Goal: Task Accomplishment & Management: Manage account settings

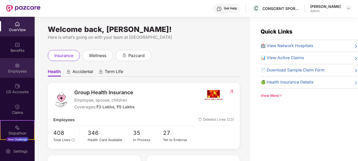
click at [12, 67] on div "Employees" at bounding box center [17, 68] width 35 height 20
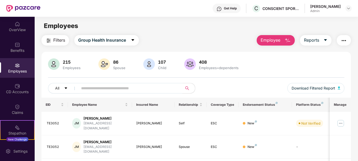
click at [134, 86] on input "text" at bounding box center [128, 88] width 94 height 8
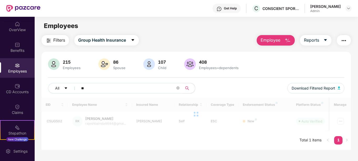
type input "*"
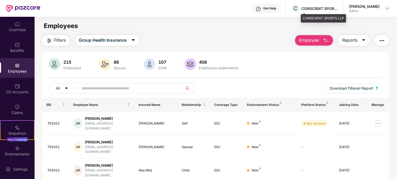
click at [339, 8] on div "CONSCIENT SPORTS LLP" at bounding box center [320, 8] width 37 height 5
click at [357, 9] on div "[PERSON_NAME]" at bounding box center [370, 8] width 41 height 9
click at [357, 8] on img at bounding box center [388, 8] width 4 height 4
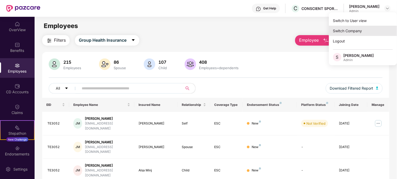
click at [357, 32] on div "Switch Company" at bounding box center [363, 31] width 68 height 10
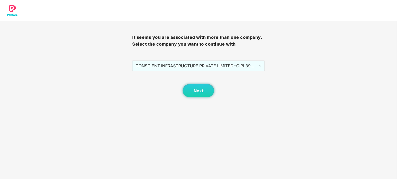
click at [238, 60] on div "It seems you are associated with more than one company. Select the company you …" at bounding box center [198, 59] width 132 height 76
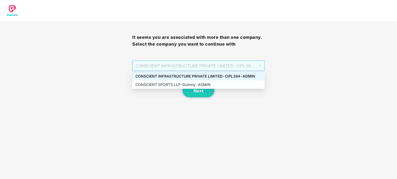
click at [235, 64] on span "CONSCIENT INFRASTRUCTURE PRIVATE LIMITED - CIPL394 - ADMIN" at bounding box center [199, 66] width 126 height 10
click at [231, 80] on div "CONSCIENT INFRASTRUCTURE PRIVATE LIMITED - CIPL394 - ADMIN" at bounding box center [198, 76] width 133 height 8
click at [225, 66] on span "CONSCIENT INFRASTRUCTURE PRIVATE LIMITED - CIPL394 - ADMIN" at bounding box center [199, 66] width 126 height 10
click at [214, 87] on div "CONSCIENT SPORTS LLP - Dummy - ADMIN" at bounding box center [199, 85] width 126 height 6
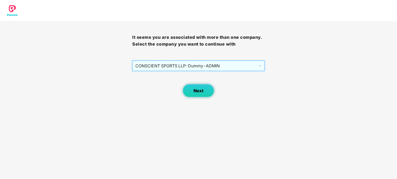
click at [201, 90] on span "Next" at bounding box center [199, 90] width 10 height 5
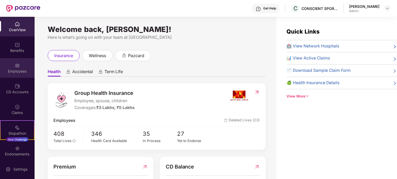
click at [12, 70] on div "Employees" at bounding box center [17, 71] width 35 height 5
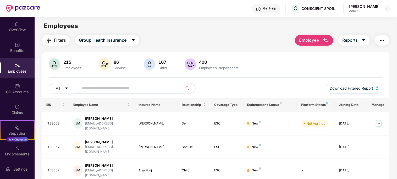
click at [102, 85] on input "text" at bounding box center [129, 88] width 94 height 8
click at [357, 8] on div "[PERSON_NAME]" at bounding box center [370, 8] width 41 height 9
click at [357, 8] on header "Get Help C CONSCIENT SPORTS LLP [PERSON_NAME]" at bounding box center [198, 8] width 397 height 17
click at [357, 6] on img at bounding box center [388, 8] width 4 height 4
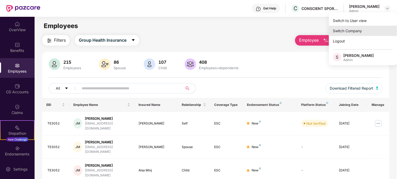
click at [355, 27] on div "Switch Company" at bounding box center [363, 31] width 68 height 10
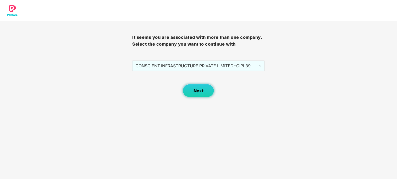
click at [196, 94] on button "Next" at bounding box center [198, 90] width 31 height 13
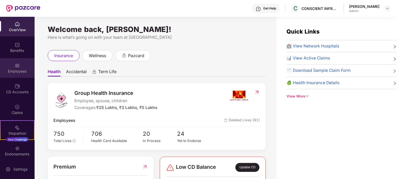
click at [22, 63] on div "Employees" at bounding box center [17, 68] width 35 height 20
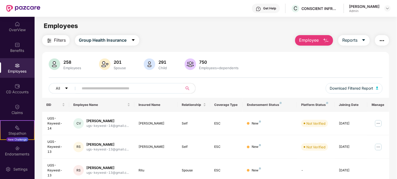
click at [92, 91] on input "text" at bounding box center [129, 88] width 94 height 8
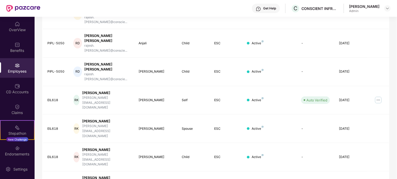
scroll to position [143, 0]
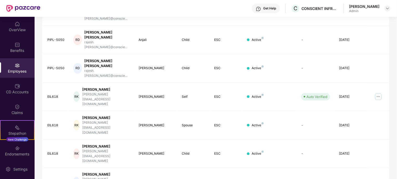
type input "**********"
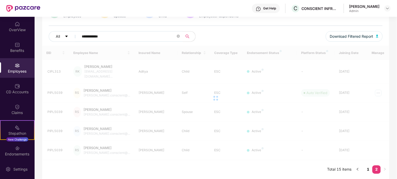
scroll to position [47, 0]
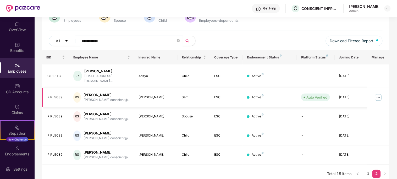
click at [357, 93] on img at bounding box center [379, 97] width 8 height 8
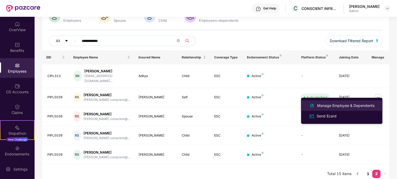
click at [324, 108] on div "Manage Employee & Dependents" at bounding box center [347, 106] width 60 height 6
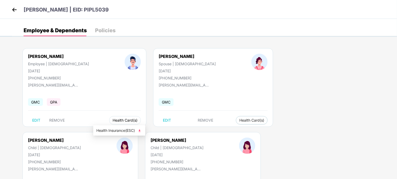
click at [115, 122] on span "Health Card(s)" at bounding box center [125, 120] width 25 height 3
click at [131, 132] on span "Health Insurance(ESC)" at bounding box center [119, 131] width 46 height 6
